Goal: Task Accomplishment & Management: Complete application form

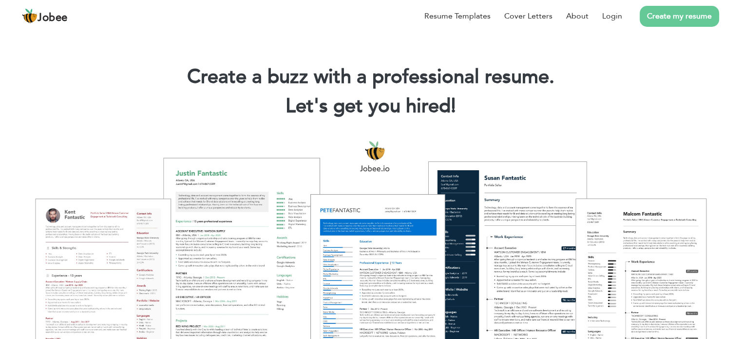
click at [684, 21] on link "Create my resume" at bounding box center [679, 16] width 79 height 21
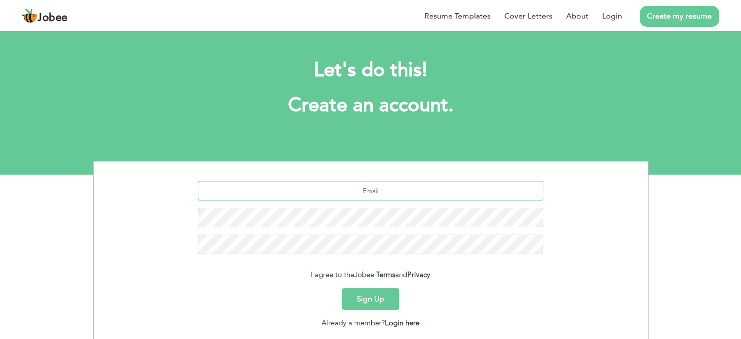
click at [359, 190] on input "text" at bounding box center [370, 190] width 345 height 19
click at [389, 182] on input "text" at bounding box center [370, 190] width 345 height 19
type input "R"
type input "rubabwaheed33@gmail.com"
click at [364, 292] on button "Sign Up" at bounding box center [370, 298] width 57 height 21
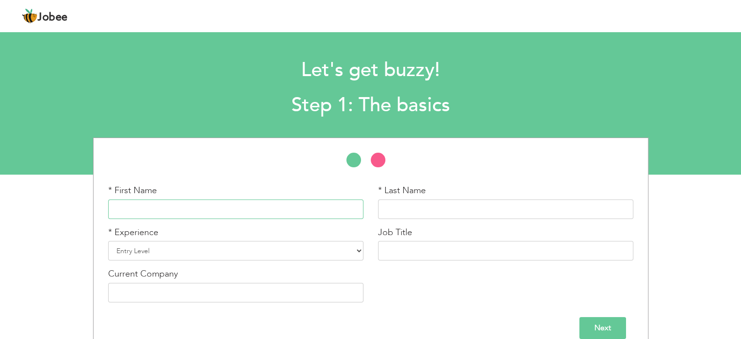
click at [246, 209] on input "text" at bounding box center [235, 208] width 255 height 19
type input "Rubab"
click at [419, 206] on input "text" at bounding box center [505, 208] width 255 height 19
type input "J"
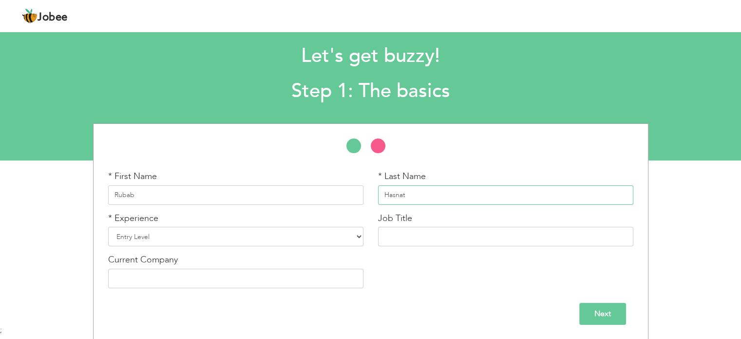
scroll to position [14, 0]
type input "Hasnat"
click at [257, 238] on select "Entry Level Less than 1 Year 1 Year 2 Years 3 Years 4 Years 5 Years 6 Years 7 Y…" at bounding box center [235, 236] width 255 height 19
select select "7"
click at [108, 227] on select "Entry Level Less than 1 Year 1 Year 2 Years 3 Years 4 Years 5 Years 6 Years 7 Y…" at bounding box center [235, 236] width 255 height 19
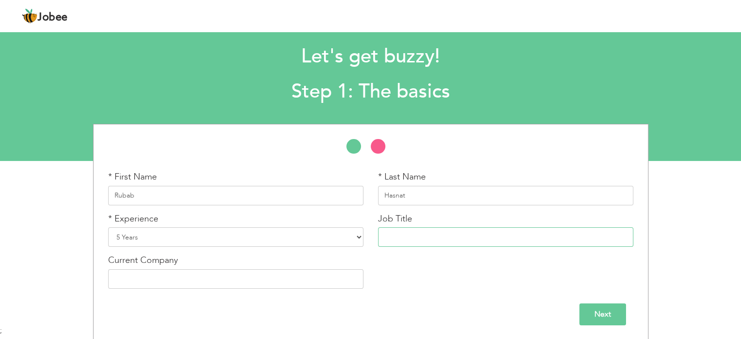
click at [431, 238] on input "text" at bounding box center [505, 236] width 255 height 19
type input "Technical support specialist"
click at [309, 273] on input "text" at bounding box center [235, 277] width 255 height 19
type input "inDrive"
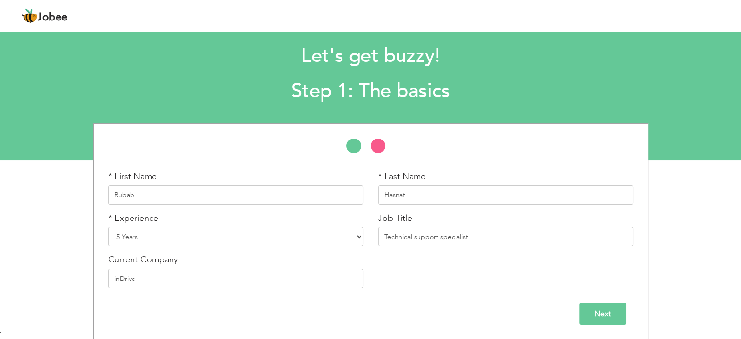
click at [598, 309] on input "Next" at bounding box center [602, 314] width 47 height 22
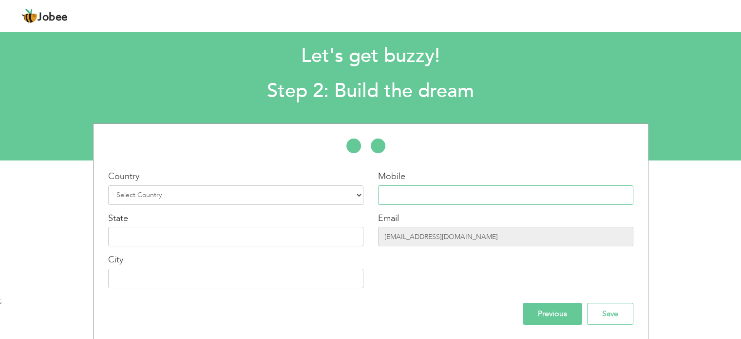
click at [441, 192] on input "text" at bounding box center [505, 194] width 255 height 19
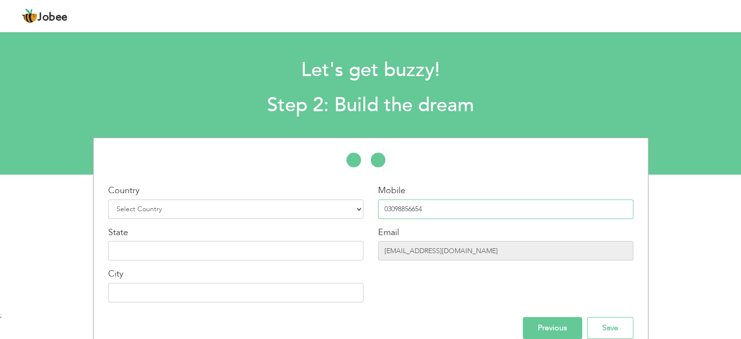
type input "03098856654"
click at [263, 209] on select "Select Country [GEOGRAPHIC_DATA] [GEOGRAPHIC_DATA] [GEOGRAPHIC_DATA] [US_STATE]…" at bounding box center [235, 208] width 255 height 19
click at [108, 199] on select "Select Country [GEOGRAPHIC_DATA] [GEOGRAPHIC_DATA] [GEOGRAPHIC_DATA] [US_STATE]…" at bounding box center [235, 208] width 255 height 19
click at [359, 205] on select "Select Country [GEOGRAPHIC_DATA] [GEOGRAPHIC_DATA] [GEOGRAPHIC_DATA] [US_STATE]…" at bounding box center [235, 208] width 255 height 19
select select "166"
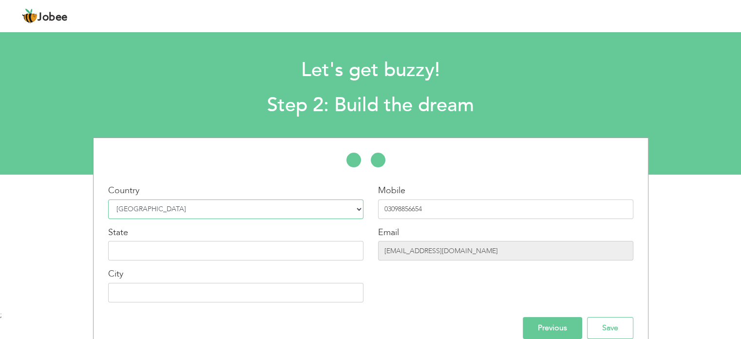
click at [108, 199] on select "Select Country [GEOGRAPHIC_DATA] [GEOGRAPHIC_DATA] [GEOGRAPHIC_DATA] [US_STATE]…" at bounding box center [235, 208] width 255 height 19
click at [285, 247] on input "text" at bounding box center [235, 250] width 255 height 19
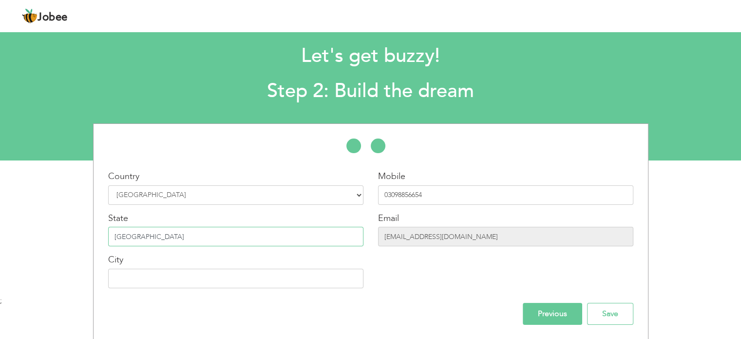
type input "[GEOGRAPHIC_DATA]"
click at [277, 275] on input "text" at bounding box center [235, 277] width 255 height 19
type input "[GEOGRAPHIC_DATA]"
click at [605, 316] on input "Save" at bounding box center [610, 314] width 46 height 22
click at [604, 309] on input "Save" at bounding box center [610, 314] width 46 height 22
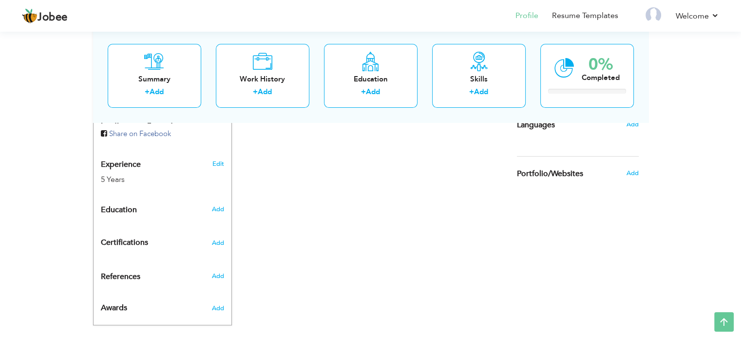
scroll to position [348, 0]
click at [223, 205] on span "Add" at bounding box center [217, 209] width 13 height 9
radio input "true"
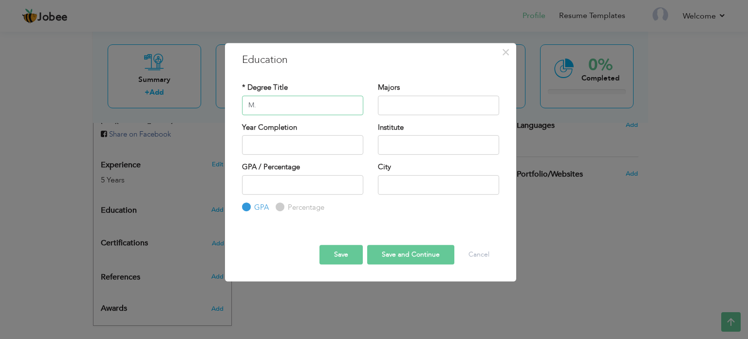
type input "M"
click at [288, 107] on input "text" at bounding box center [302, 104] width 121 height 19
click at [22, 131] on div "× Education * Degree Title Majors Year Completion Institute GPA" at bounding box center [374, 169] width 748 height 339
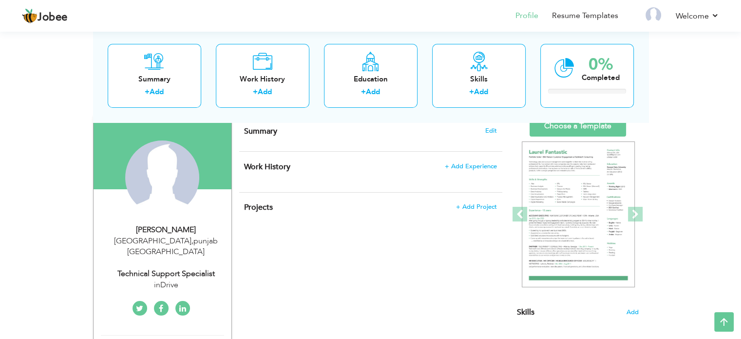
scroll to position [0, 0]
